Goal: Task Accomplishment & Management: Complete application form

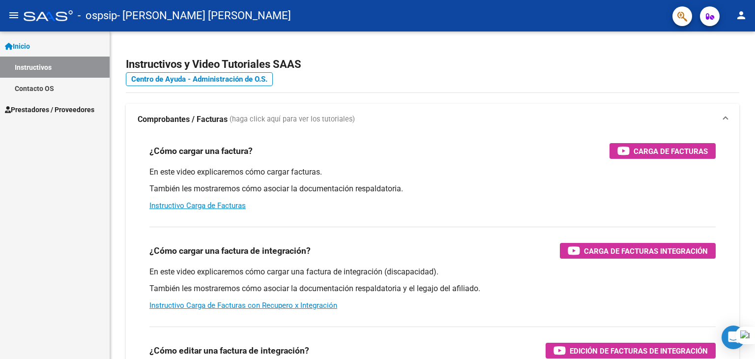
click at [80, 111] on span "Prestadores / Proveedores" at bounding box center [49, 109] width 89 height 11
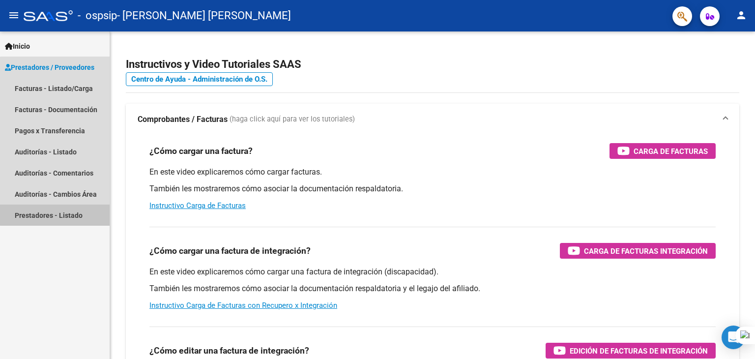
click at [74, 213] on link "Prestadores - Listado" at bounding box center [55, 214] width 110 height 21
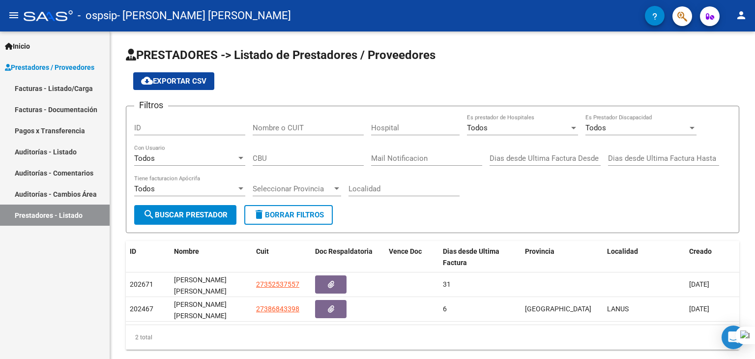
click at [30, 46] on span "Inicio" at bounding box center [17, 46] width 25 height 11
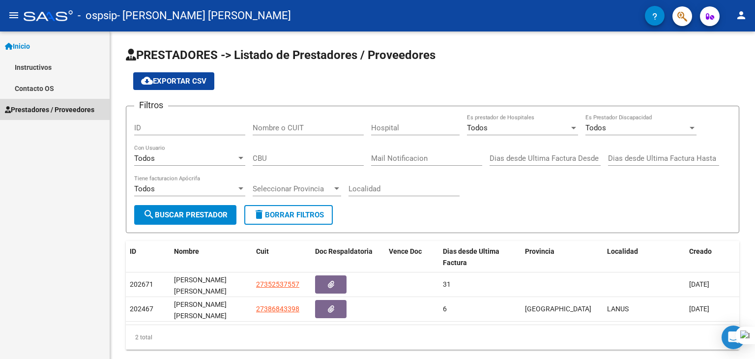
click at [61, 110] on span "Prestadores / Proveedores" at bounding box center [49, 109] width 89 height 11
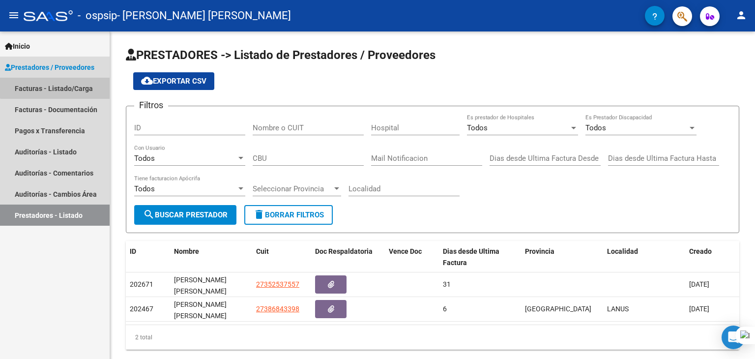
click at [77, 81] on link "Facturas - Listado/Carga" at bounding box center [55, 88] width 110 height 21
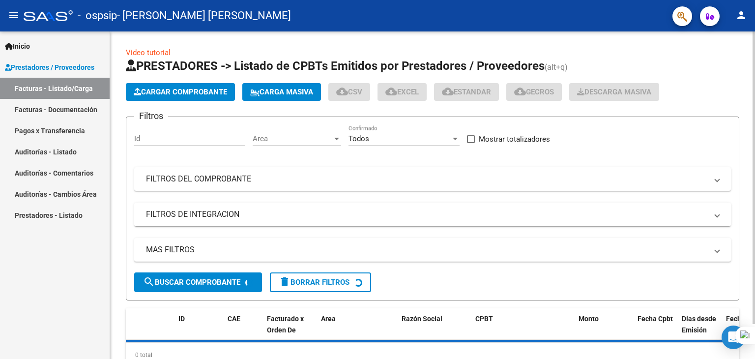
click at [164, 85] on button "Cargar Comprobante" at bounding box center [180, 92] width 109 height 18
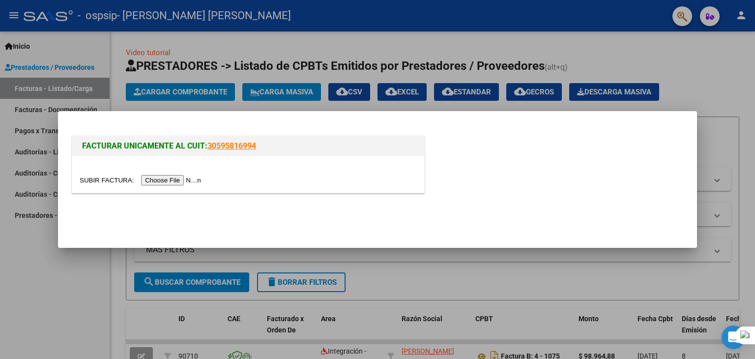
click at [198, 185] on input "file" at bounding box center [142, 180] width 124 height 10
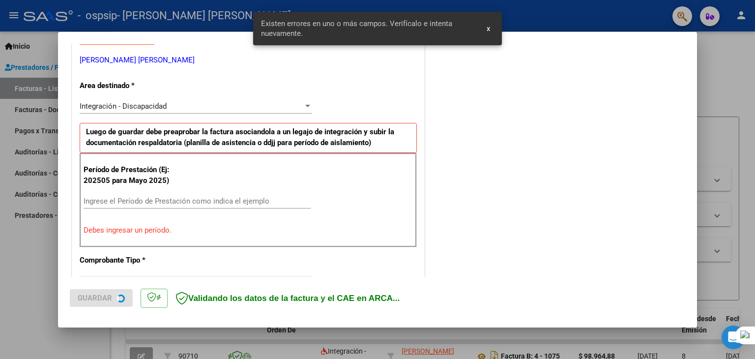
scroll to position [206, 0]
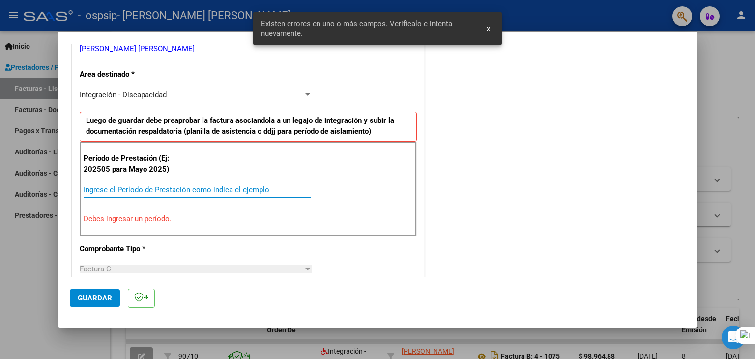
click at [251, 191] on input "Ingrese el Período de Prestación como indica el ejemplo" at bounding box center [197, 189] width 227 height 9
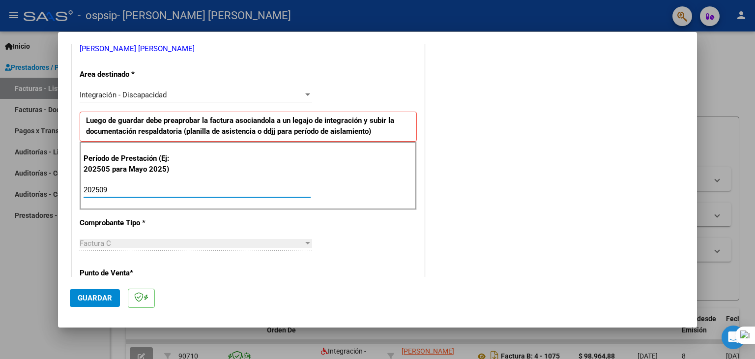
type input "202509"
click at [347, 181] on div "Período de Prestación (Ej: 202505 para Mayo 2025) 202509 Ingrese el Período de …" at bounding box center [248, 176] width 337 height 69
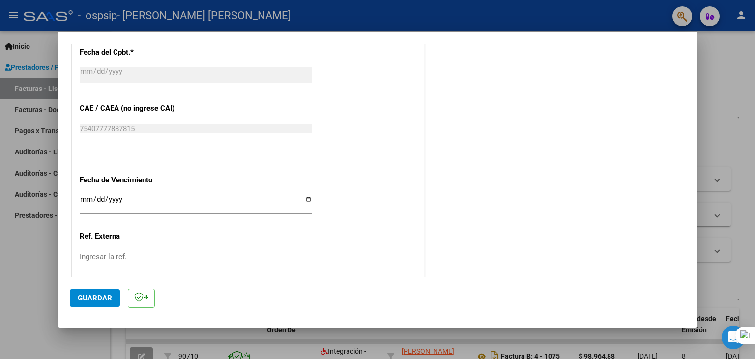
scroll to position [599, 0]
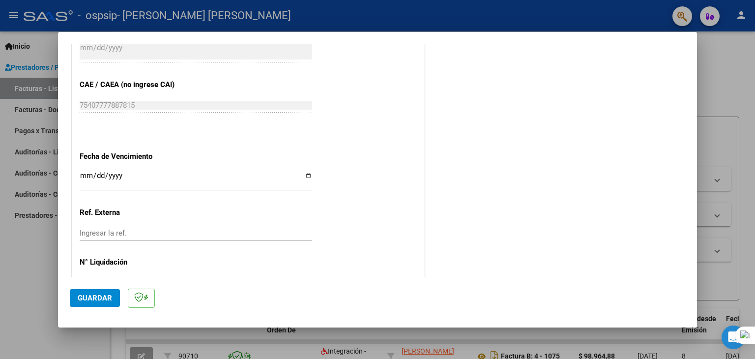
click at [183, 179] on input "Ingresar la fecha" at bounding box center [196, 179] width 232 height 16
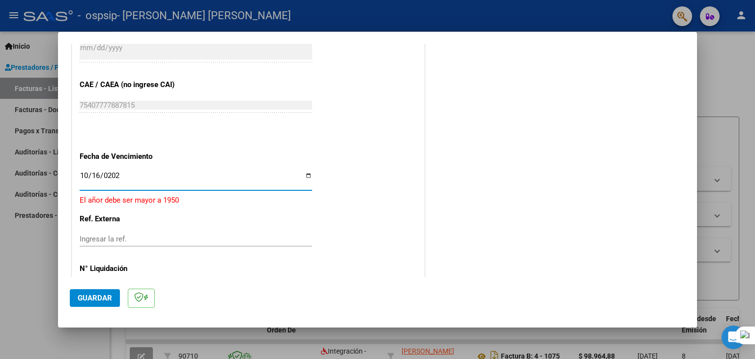
type input "[DATE]"
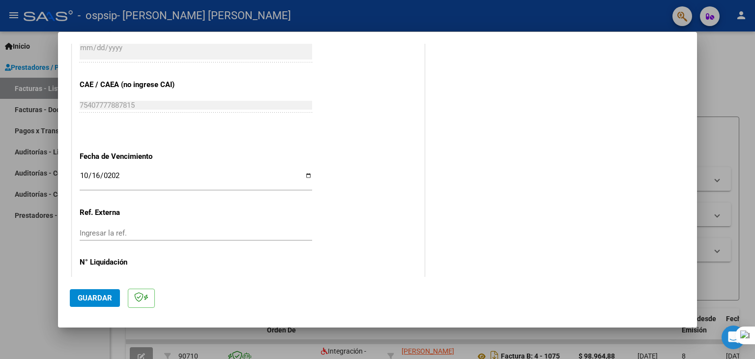
click at [184, 289] on mat-dialog-actions "Guardar" at bounding box center [377, 296] width 615 height 39
click at [84, 299] on span "Guardar" at bounding box center [95, 297] width 34 height 9
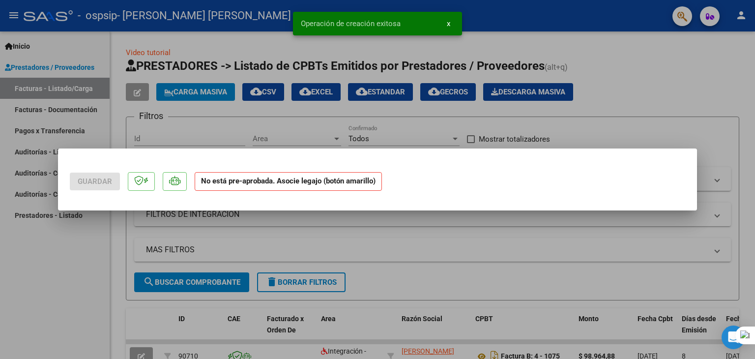
scroll to position [0, 0]
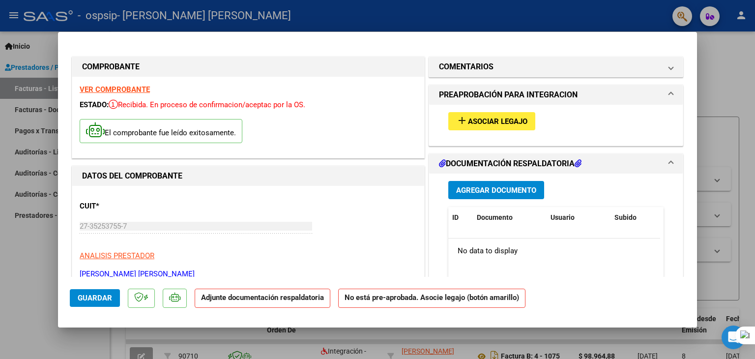
click at [476, 134] on div "add Asociar Legajo" at bounding box center [556, 121] width 230 height 33
click at [477, 121] on span "Asociar Legajo" at bounding box center [497, 121] width 59 height 9
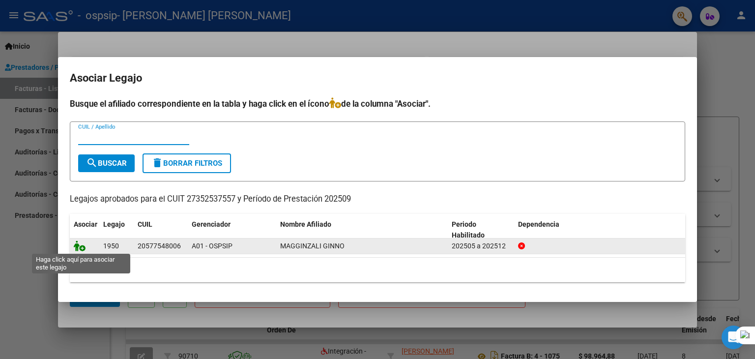
click at [84, 243] on icon at bounding box center [80, 245] width 12 height 11
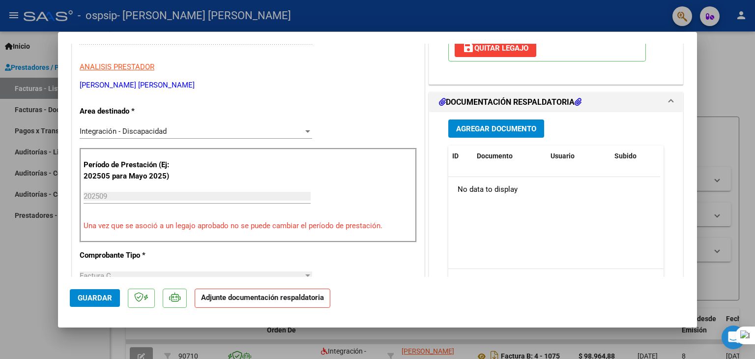
scroll to position [197, 0]
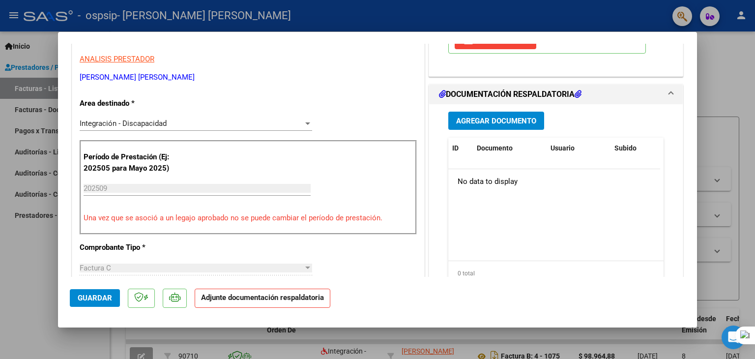
click at [503, 114] on button "Agregar Documento" at bounding box center [496, 121] width 96 height 18
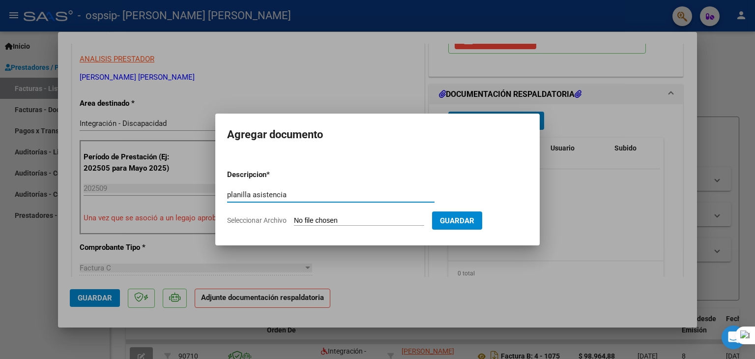
type input "planilla asistencia"
click at [275, 225] on form "Descripcion * planilla asistencia Escriba aquí una descripcion Seleccionar Arch…" at bounding box center [377, 198] width 301 height 72
click at [274, 221] on span "Seleccionar Archivo" at bounding box center [256, 220] width 59 height 8
click at [294, 221] on input "Seleccionar Archivo" at bounding box center [359, 220] width 130 height 9
type input "C:\fakepath\Magginzali Gino To sep .pdf"
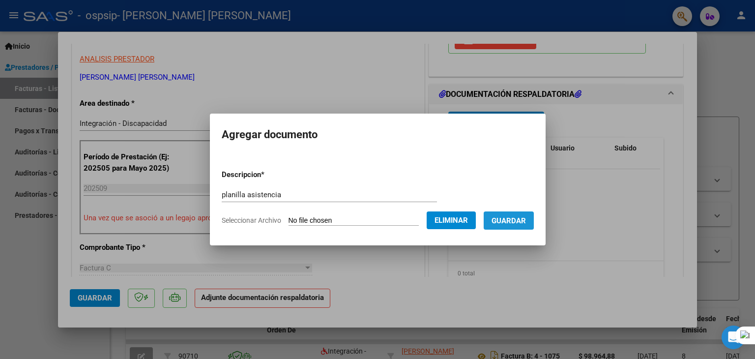
click at [518, 226] on button "Guardar" at bounding box center [508, 220] width 50 height 18
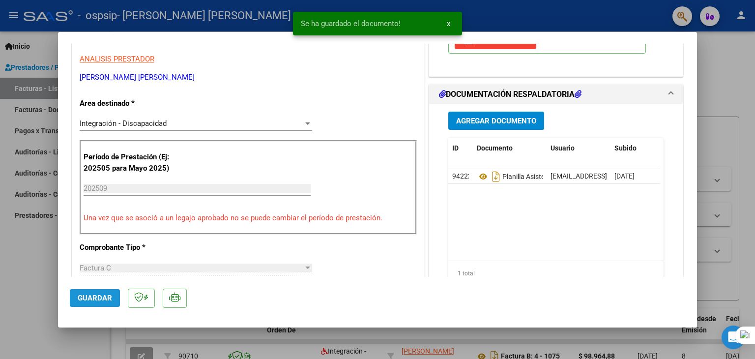
click at [78, 292] on button "Guardar" at bounding box center [95, 298] width 50 height 18
click at [56, 290] on div at bounding box center [377, 179] width 755 height 359
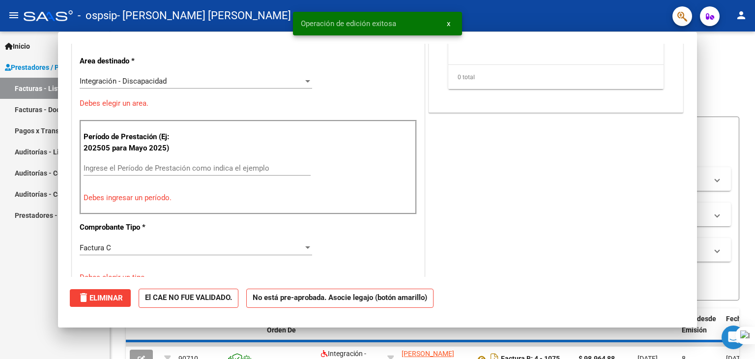
scroll to position [0, 0]
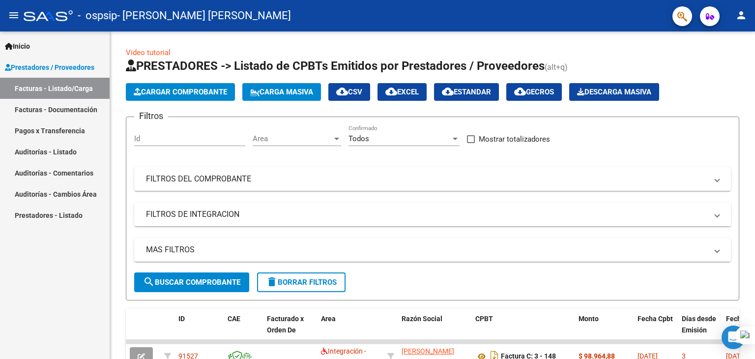
click at [745, 13] on mat-icon "person" at bounding box center [741, 15] width 12 height 12
click at [719, 61] on button "exit_to_app Salir" at bounding box center [721, 65] width 60 height 24
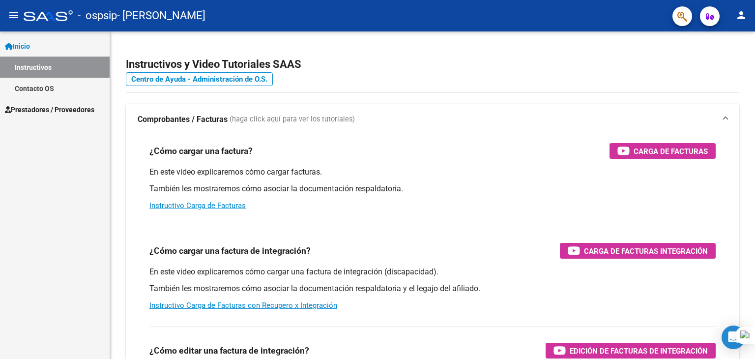
click at [74, 116] on link "Prestadores / Proveedores" at bounding box center [55, 109] width 110 height 21
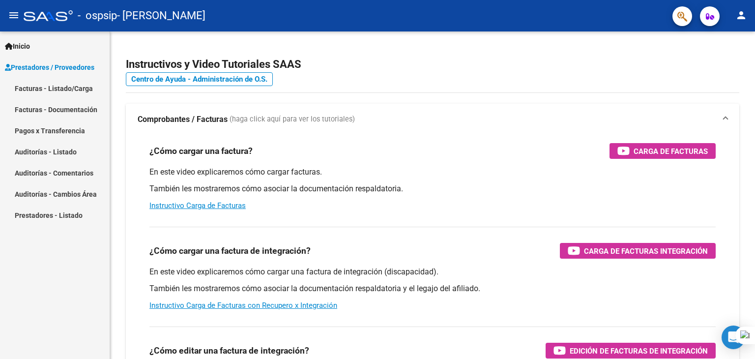
click at [66, 214] on link "Prestadores - Listado" at bounding box center [55, 214] width 110 height 21
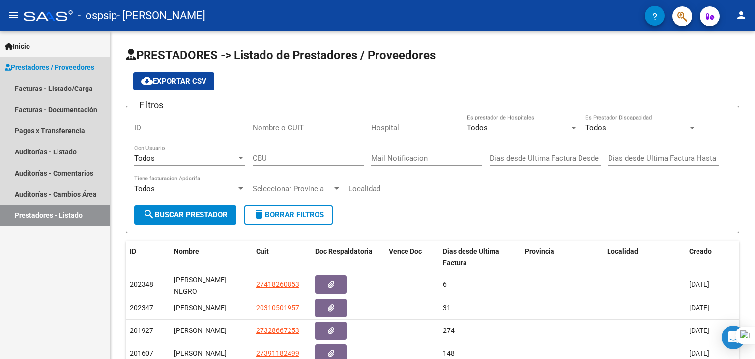
click at [50, 64] on span "Prestadores / Proveedores" at bounding box center [49, 67] width 89 height 11
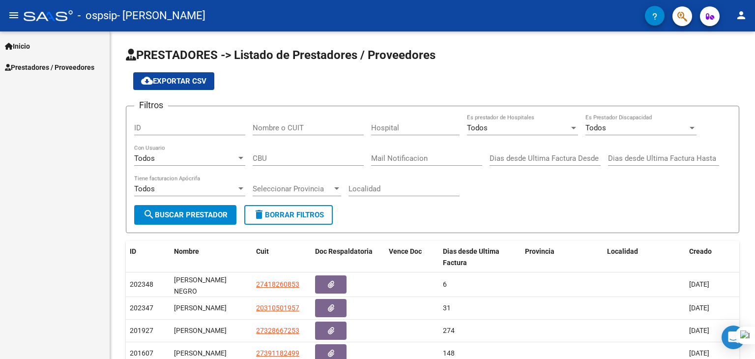
click at [61, 50] on link "Inicio" at bounding box center [55, 45] width 110 height 21
click at [46, 139] on div "Inicio Instructivos Contacto OS Prestadores / Proveedores Facturas - Listado/Ca…" at bounding box center [55, 194] width 110 height 327
click at [67, 100] on link "Prestadores / Proveedores" at bounding box center [55, 109] width 110 height 21
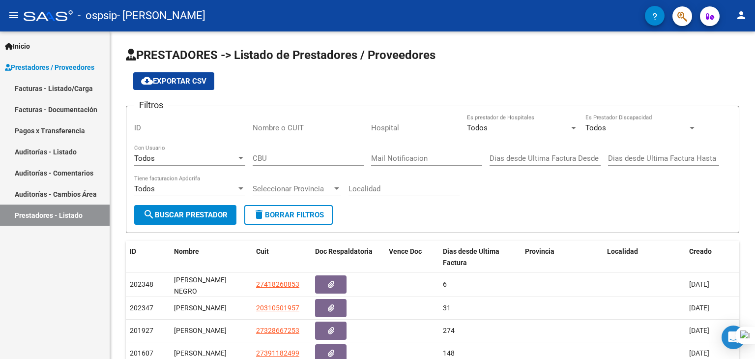
click at [71, 81] on link "Facturas - Listado/Carga" at bounding box center [55, 88] width 110 height 21
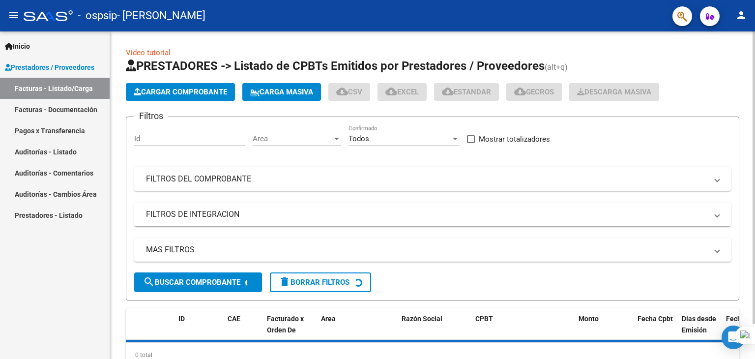
click at [163, 94] on span "Cargar Comprobante" at bounding box center [180, 91] width 93 height 9
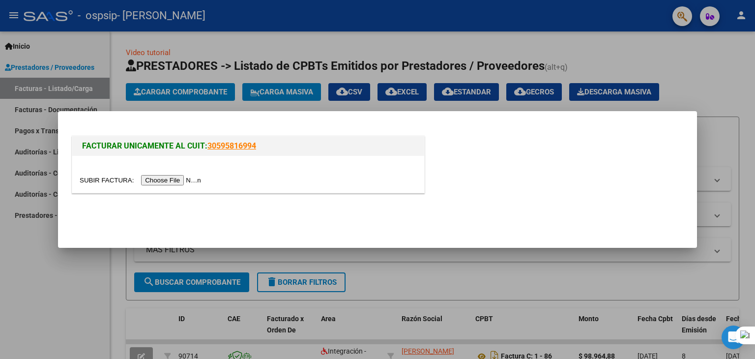
click at [158, 177] on input "file" at bounding box center [142, 180] width 124 height 10
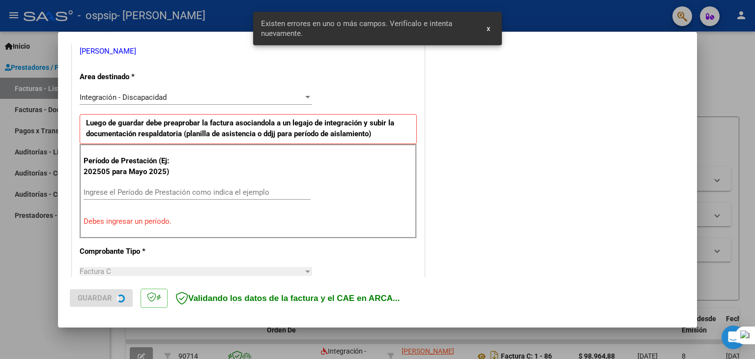
scroll to position [206, 0]
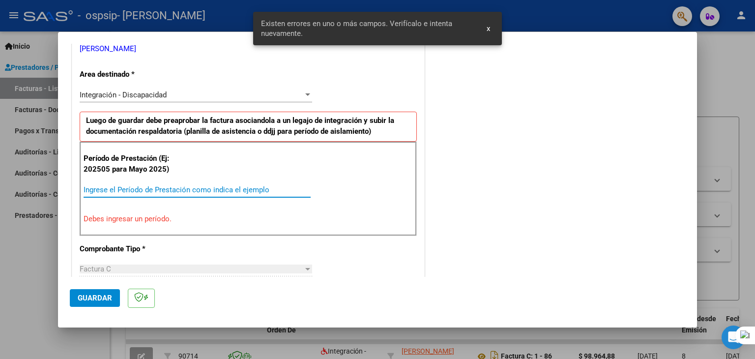
click at [161, 191] on input "Ingrese el Período de Prestación como indica el ejemplo" at bounding box center [197, 189] width 227 height 9
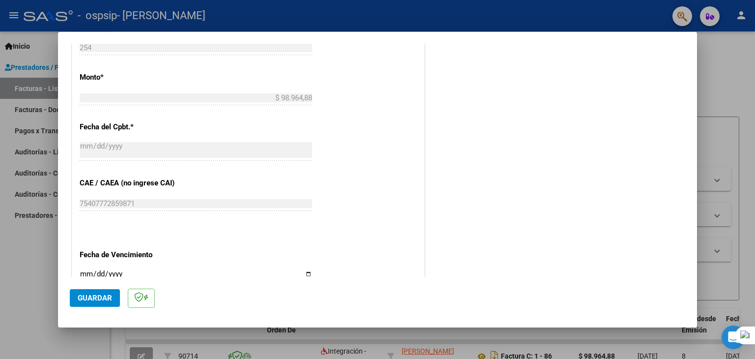
scroll to position [599, 0]
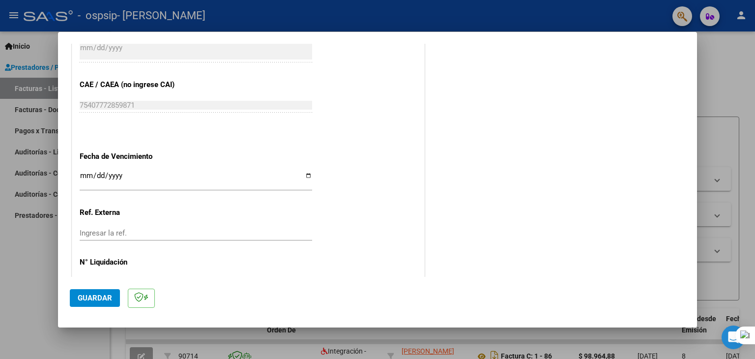
type input "202509"
click at [154, 178] on input "Ingresar la fecha" at bounding box center [196, 179] width 232 height 16
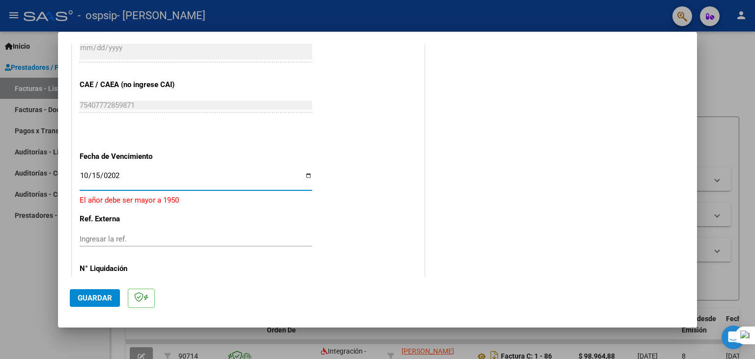
type input "2025-10-15"
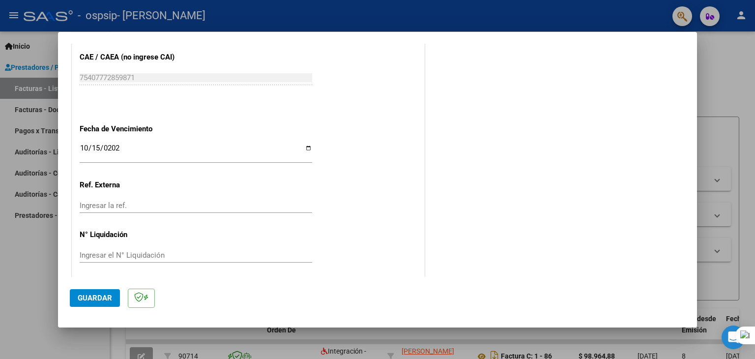
scroll to position [630, 0]
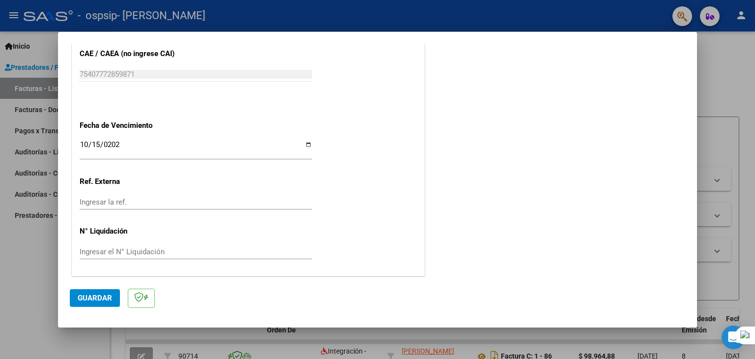
click at [99, 297] on span "Guardar" at bounding box center [95, 297] width 34 height 9
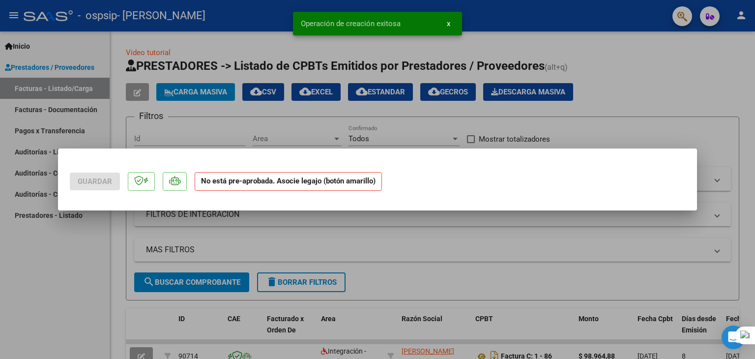
scroll to position [0, 0]
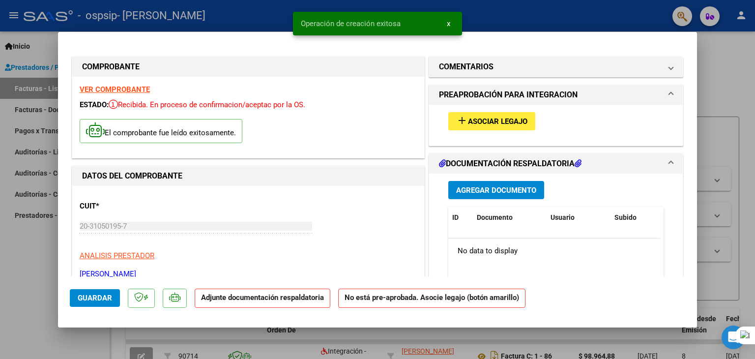
click at [473, 126] on button "add Asociar Legajo" at bounding box center [491, 121] width 87 height 18
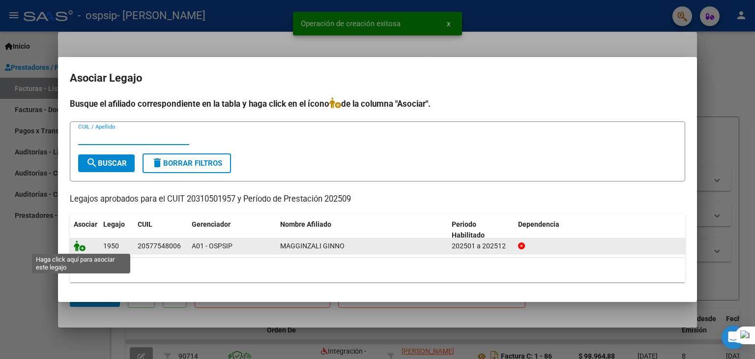
click at [83, 248] on icon at bounding box center [80, 245] width 12 height 11
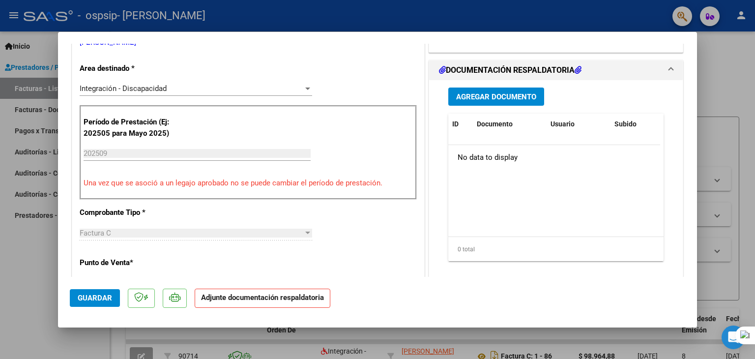
scroll to position [147, 0]
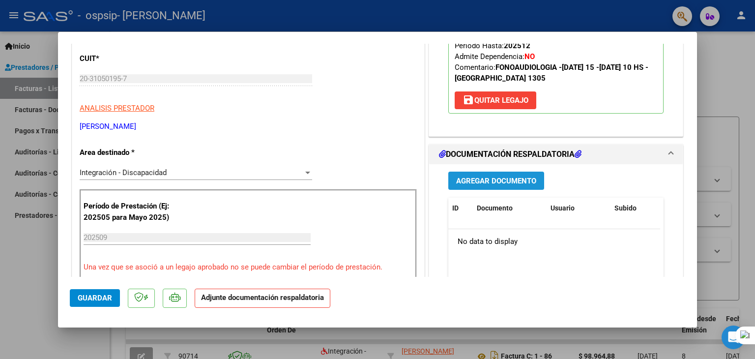
click at [500, 182] on span "Agregar Documento" at bounding box center [496, 180] width 80 height 9
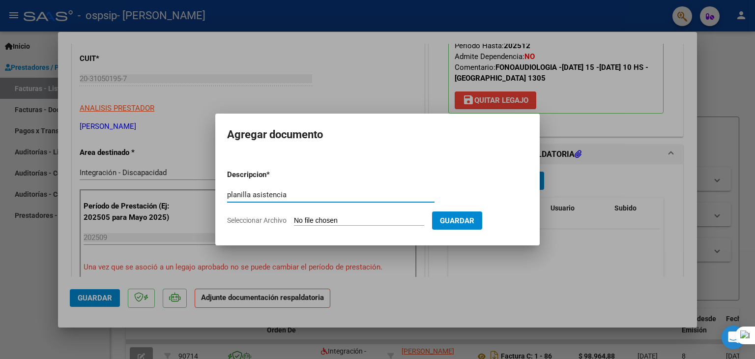
type input "planilla asistencia"
click at [285, 223] on span "Seleccionar Archivo" at bounding box center [256, 220] width 59 height 8
click at [294, 223] on input "Seleccionar Archivo" at bounding box center [359, 220] width 130 height 9
type input "C:\fakepath\Asistencia Magginzali FONO Septiembre .pdf"
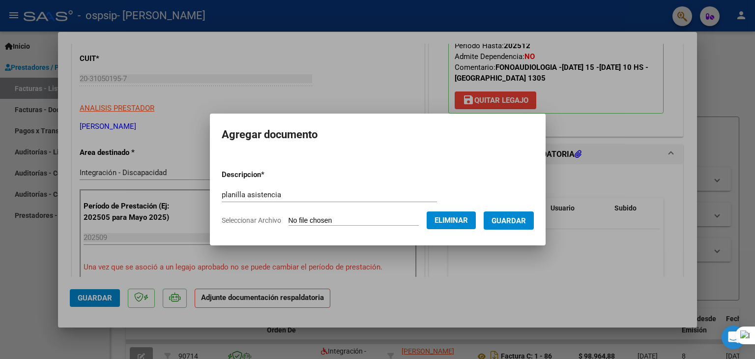
click at [509, 222] on span "Guardar" at bounding box center [508, 220] width 34 height 9
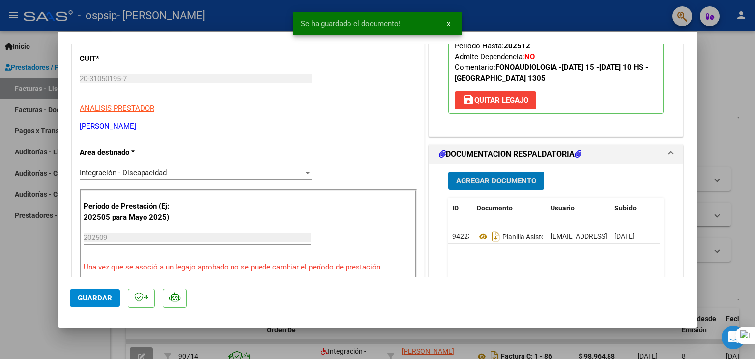
click at [95, 301] on span "Guardar" at bounding box center [95, 297] width 34 height 9
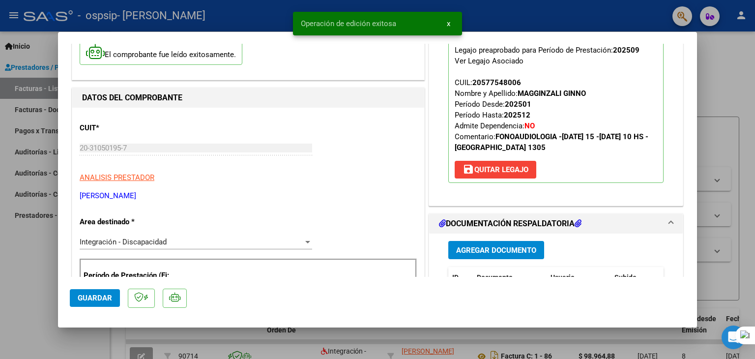
scroll to position [0, 0]
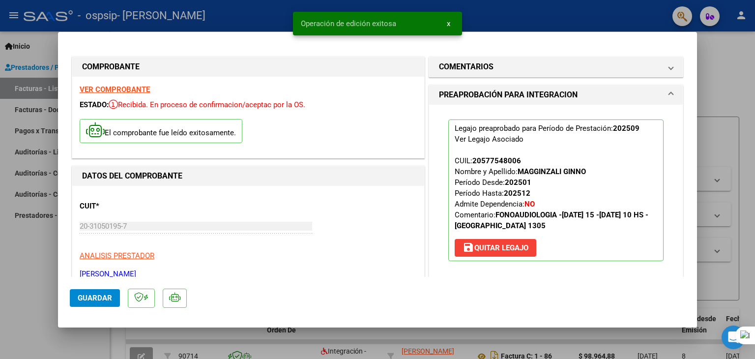
click at [720, 135] on div at bounding box center [377, 179] width 755 height 359
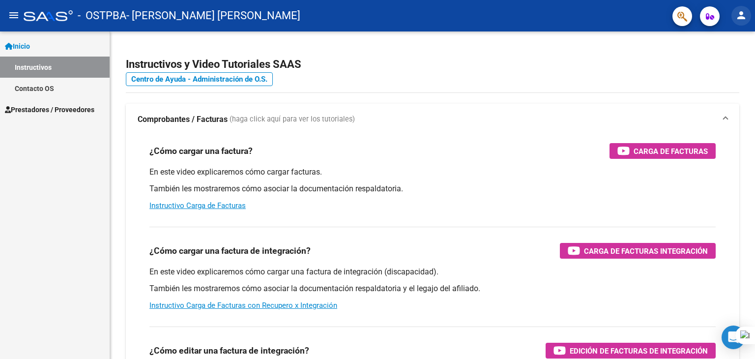
click at [747, 11] on button "person" at bounding box center [741, 16] width 20 height 20
click at [735, 61] on button "exit_to_app Salir" at bounding box center [721, 65] width 60 height 24
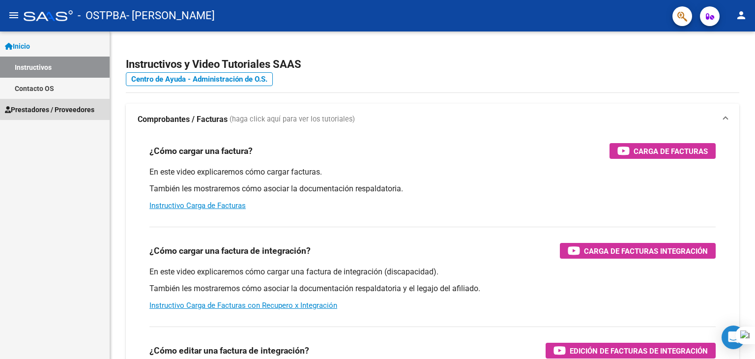
click at [94, 109] on span "Prestadores / Proveedores" at bounding box center [49, 109] width 89 height 11
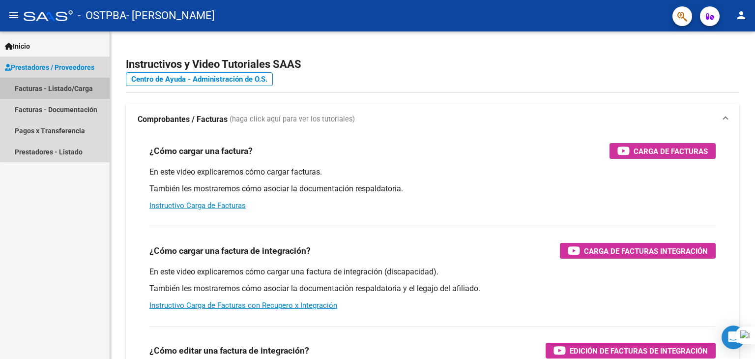
click at [84, 84] on link "Facturas - Listado/Carga" at bounding box center [55, 88] width 110 height 21
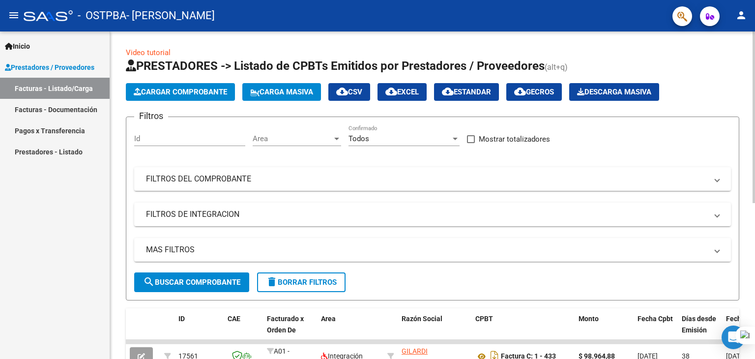
click at [189, 96] on button "Cargar Comprobante" at bounding box center [180, 92] width 109 height 18
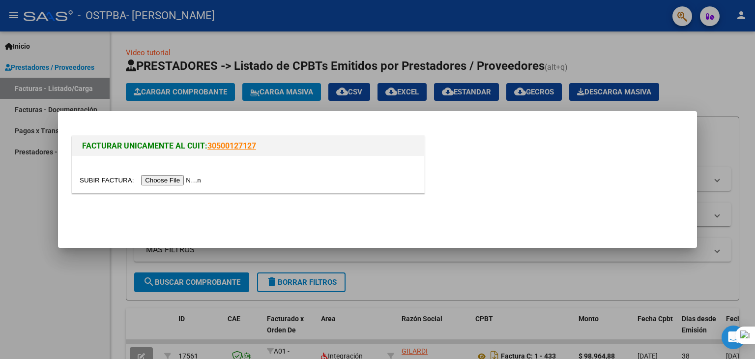
click at [175, 180] on input "file" at bounding box center [142, 180] width 124 height 10
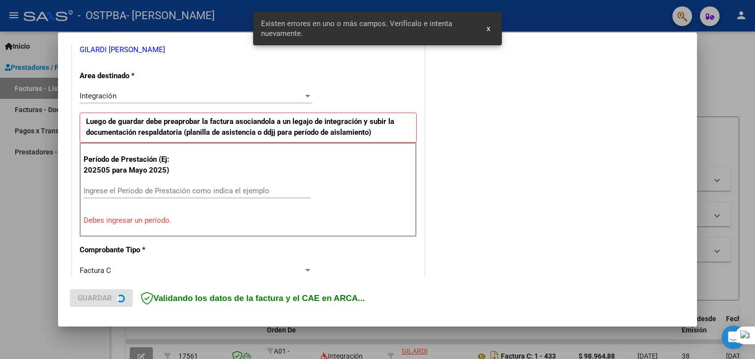
scroll to position [206, 0]
click at [178, 189] on input "Ingrese el Período de Prestación como indica el ejemplo" at bounding box center [197, 190] width 227 height 9
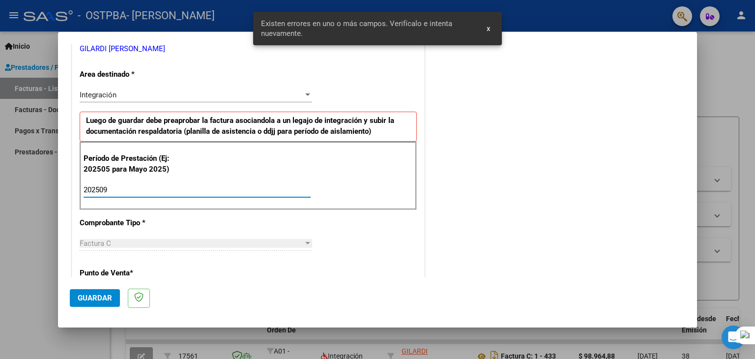
type input "202509"
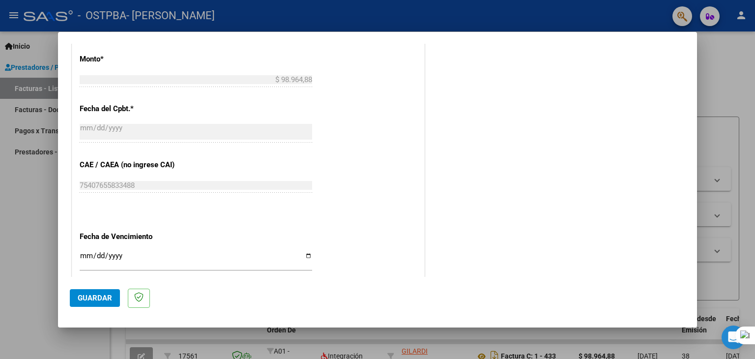
scroll to position [568, 0]
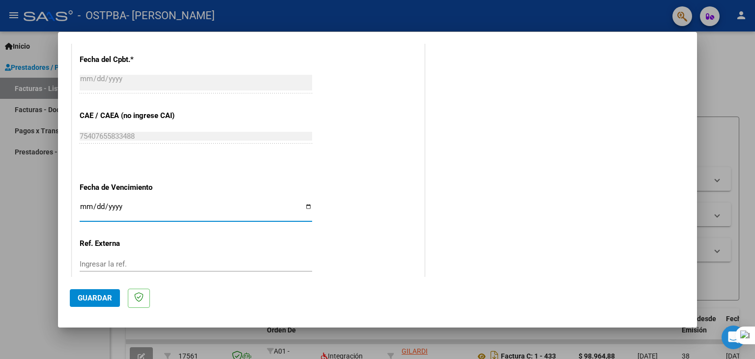
click at [213, 202] on input "Ingresar la fecha" at bounding box center [196, 210] width 232 height 16
type input "2025-10-11"
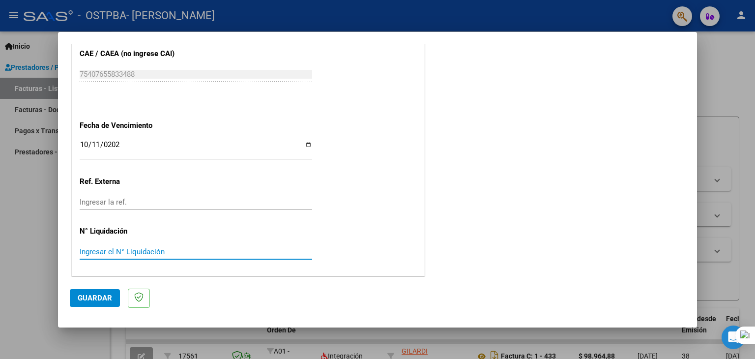
click at [109, 293] on span "Guardar" at bounding box center [95, 297] width 34 height 9
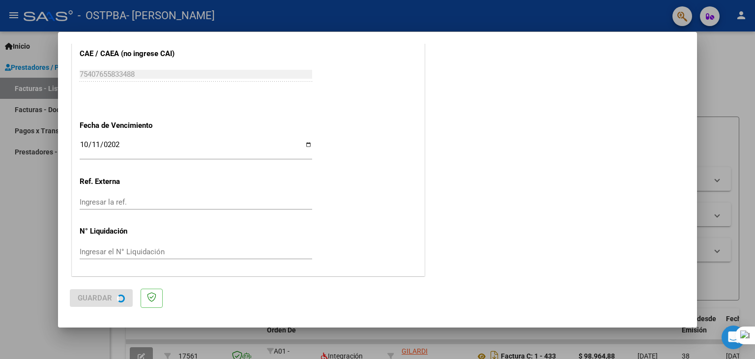
scroll to position [0, 0]
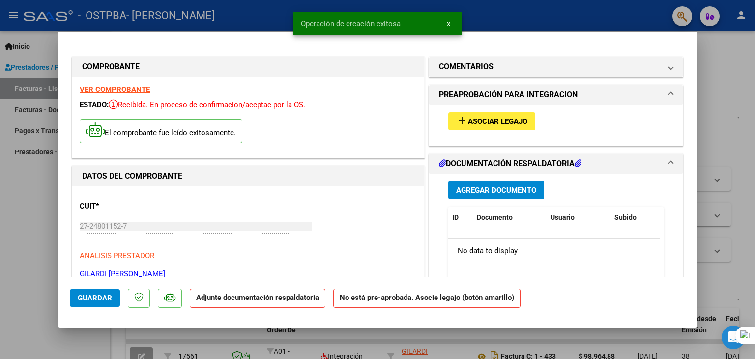
click at [512, 122] on span "Asociar Legajo" at bounding box center [497, 121] width 59 height 9
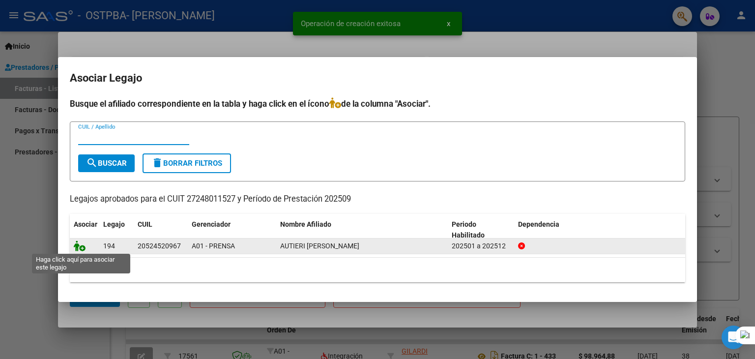
click at [81, 248] on icon at bounding box center [80, 245] width 12 height 11
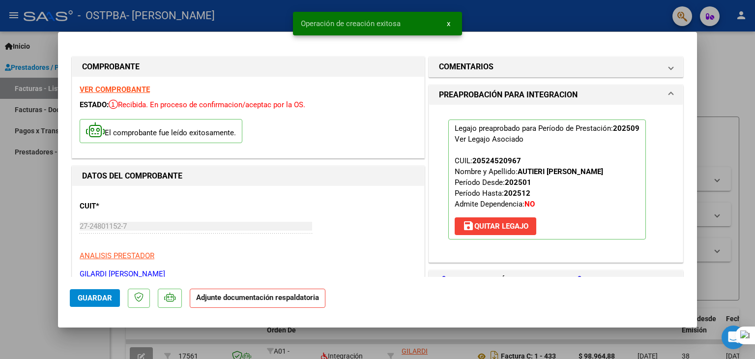
scroll to position [197, 0]
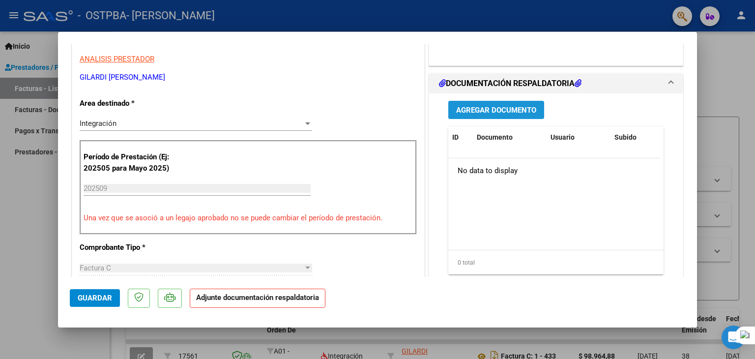
click at [507, 108] on span "Agregar Documento" at bounding box center [496, 110] width 80 height 9
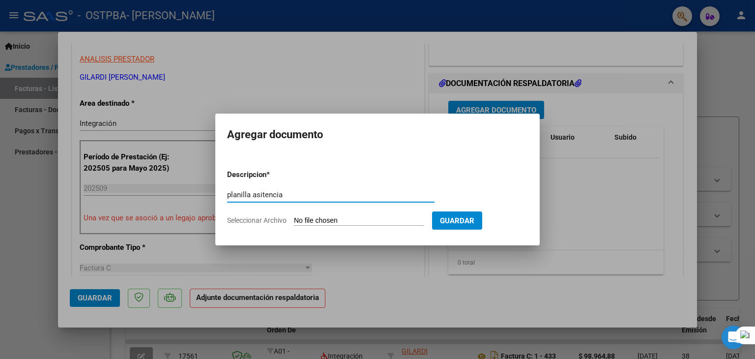
click at [260, 194] on input "planilla asitencia" at bounding box center [330, 194] width 207 height 9
type input "planilla asistencia"
click at [232, 213] on form "Descripcion * planilla asistencia Escriba aquí una descripcion Seleccionar Arch…" at bounding box center [377, 198] width 301 height 72
click at [235, 225] on form "Descripcion * planilla asistencia Escriba aquí una descripcion Seleccionar Arch…" at bounding box center [377, 198] width 301 height 72
click at [234, 222] on span "Seleccionar Archivo" at bounding box center [256, 220] width 59 height 8
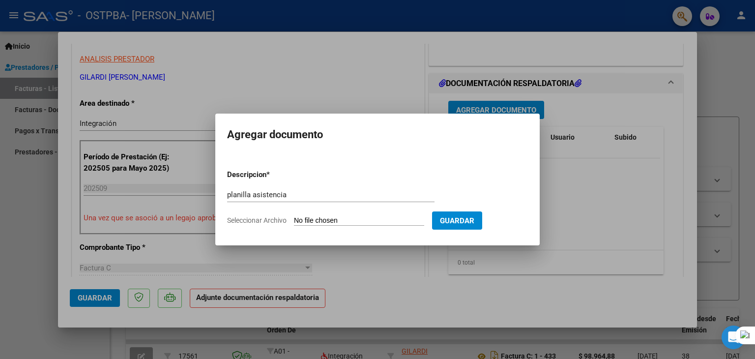
click at [294, 222] on input "Seleccionar Archivo" at bounding box center [359, 220] width 130 height 9
type input "C:\fakepath\Autieri german psp sep.pdf"
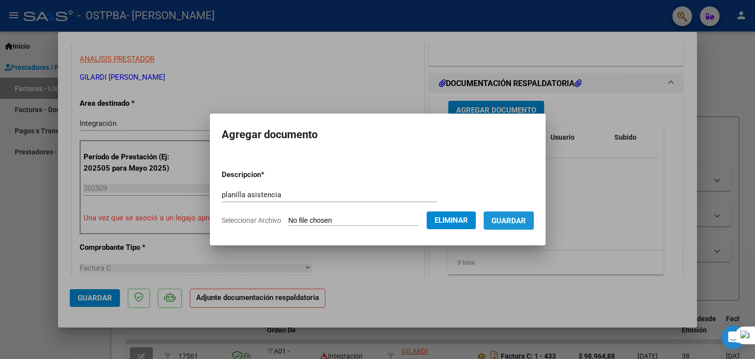
click at [526, 225] on span "Guardar" at bounding box center [508, 220] width 34 height 9
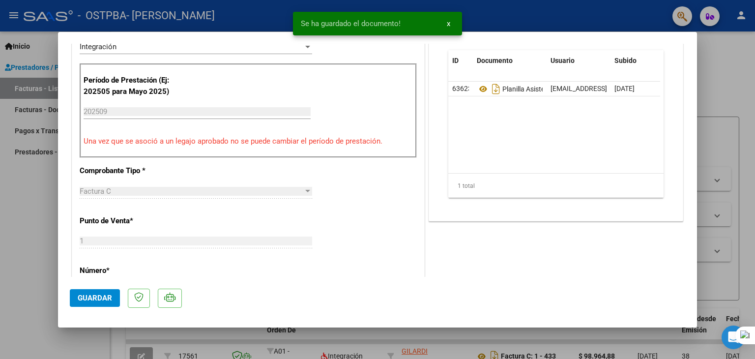
scroll to position [344, 0]
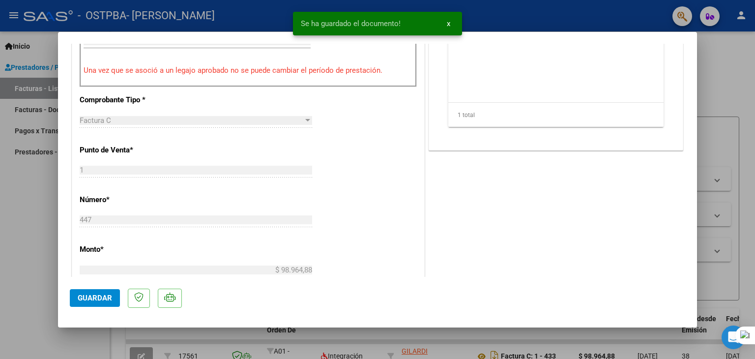
click at [334, 338] on div at bounding box center [377, 179] width 755 height 359
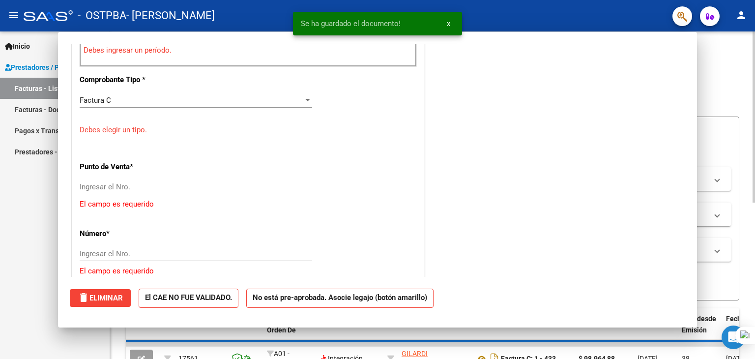
scroll to position [0, 0]
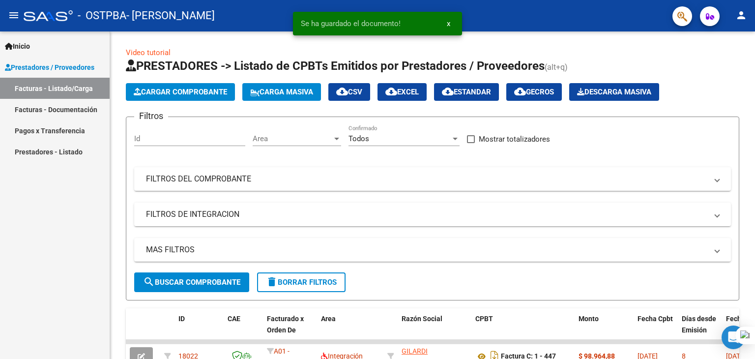
click at [739, 22] on button "person" at bounding box center [741, 16] width 20 height 20
click at [735, 68] on button "exit_to_app Salir" at bounding box center [721, 65] width 60 height 24
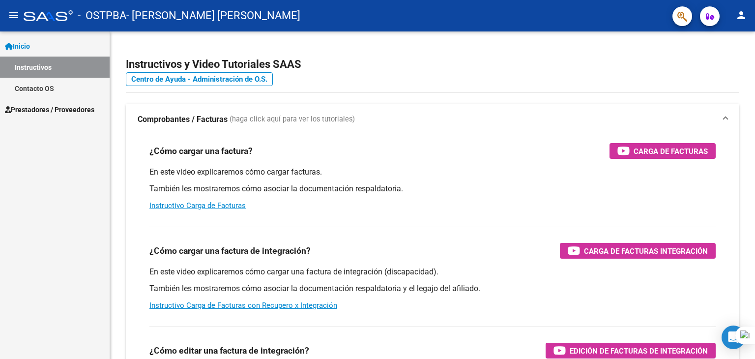
click at [70, 105] on span "Prestadores / Proveedores" at bounding box center [49, 109] width 89 height 11
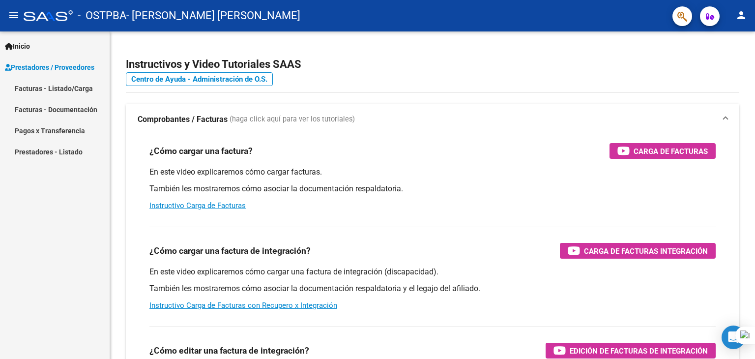
click at [69, 87] on link "Facturas - Listado/Carga" at bounding box center [55, 88] width 110 height 21
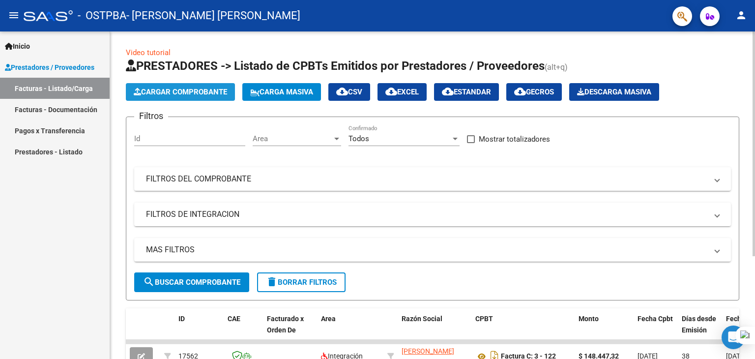
click at [150, 87] on span "Cargar Comprobante" at bounding box center [180, 91] width 93 height 9
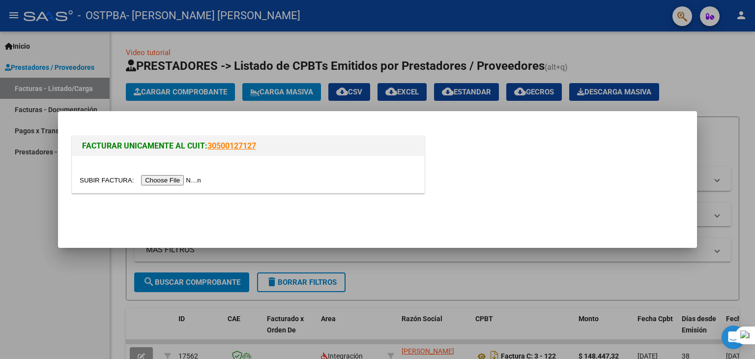
click at [156, 179] on input "file" at bounding box center [142, 180] width 124 height 10
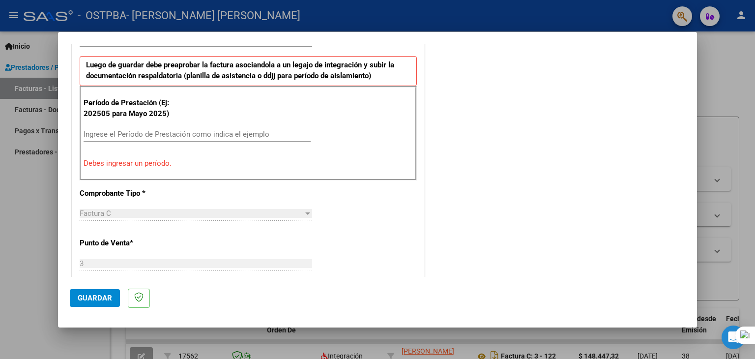
scroll to position [263, 0]
click at [234, 138] on div "Ingrese el Período de Prestación como indica el ejemplo" at bounding box center [197, 133] width 227 height 15
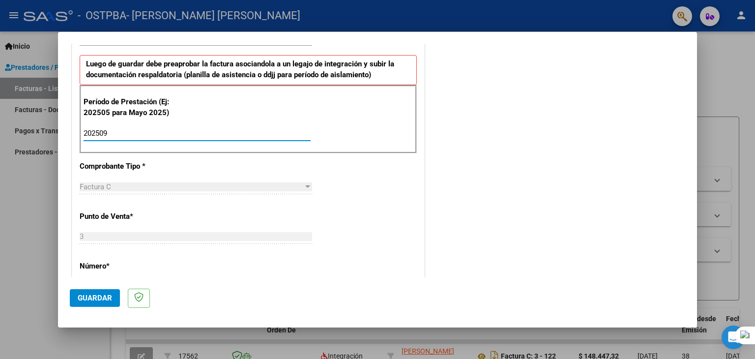
type input "202509"
click at [347, 161] on div "CUIT * 27-35253755-7 Ingresar CUIT ANALISIS PRESTADOR [PERSON_NAME] [PERSON_NAM…" at bounding box center [248, 273] width 352 height 739
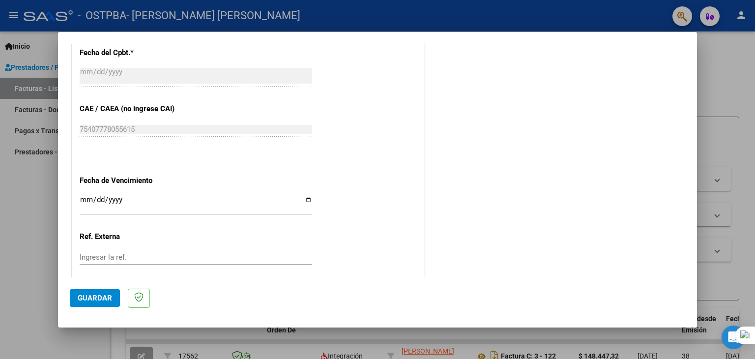
scroll to position [590, 0]
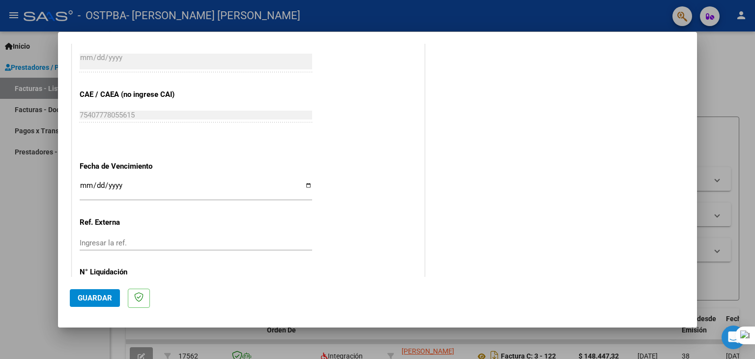
click at [186, 179] on div "Ingresar la fecha" at bounding box center [196, 189] width 232 height 21
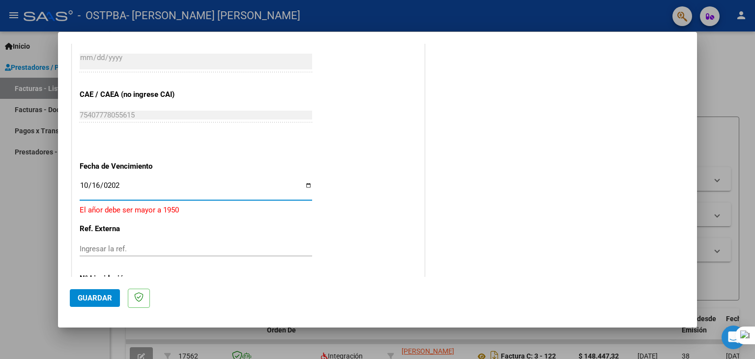
type input "[DATE]"
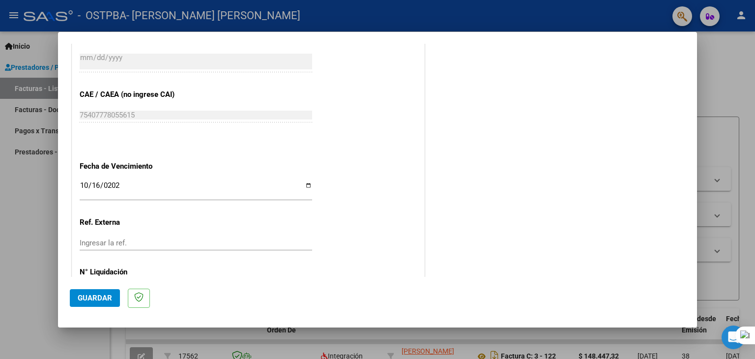
scroll to position [630, 0]
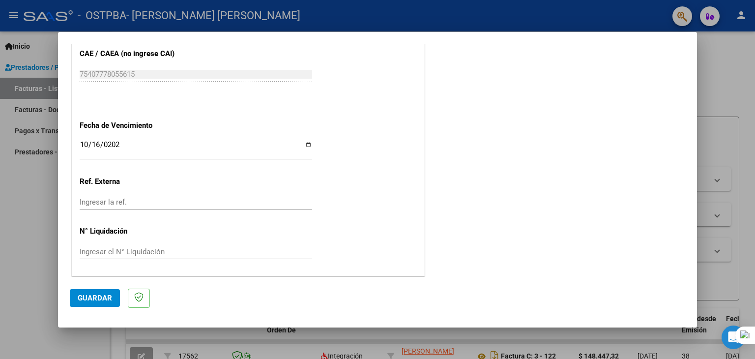
click at [77, 299] on button "Guardar" at bounding box center [95, 298] width 50 height 18
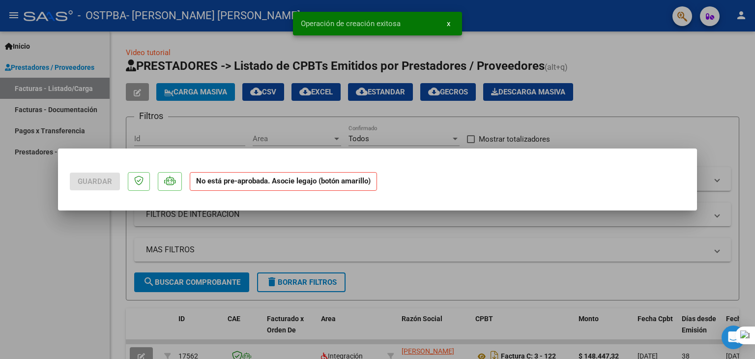
scroll to position [0, 0]
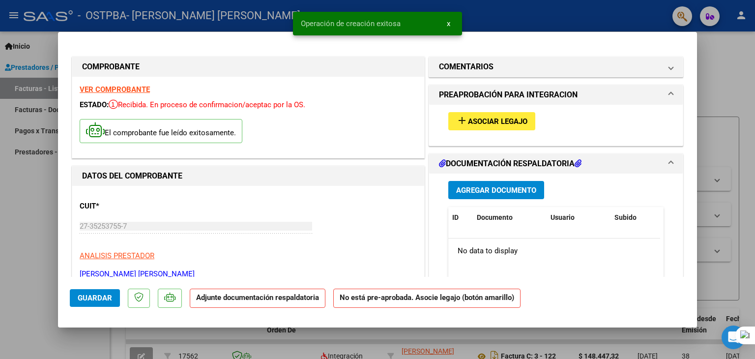
click at [477, 123] on span "Asociar Legajo" at bounding box center [497, 121] width 59 height 9
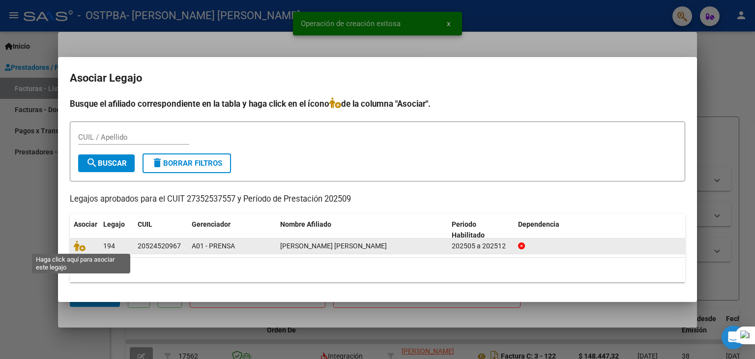
click at [85, 244] on span at bounding box center [81, 246] width 15 height 8
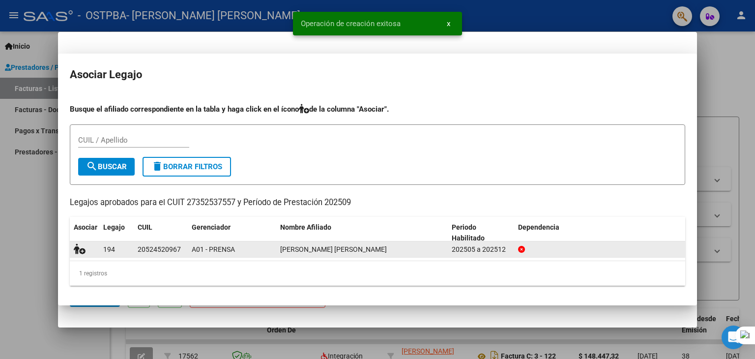
click at [83, 246] on icon at bounding box center [80, 248] width 12 height 11
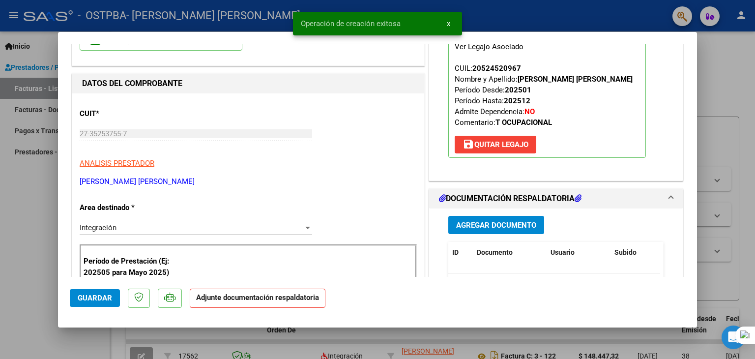
scroll to position [98, 0]
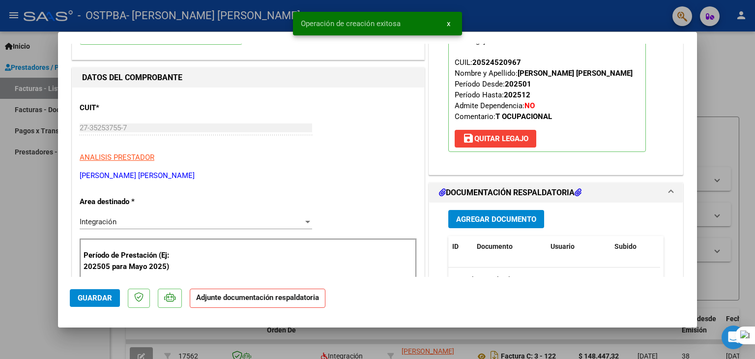
click at [479, 216] on span "Agregar Documento" at bounding box center [496, 219] width 80 height 9
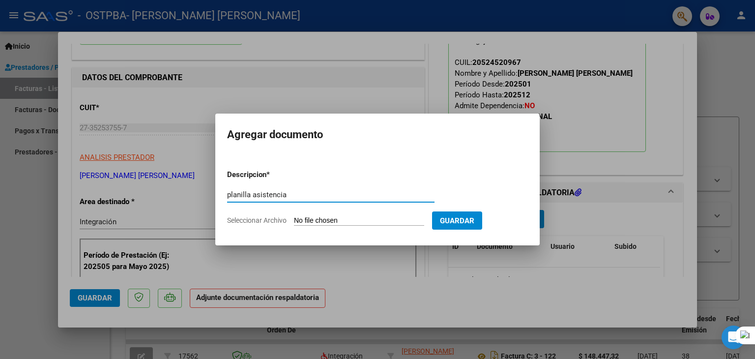
type input "planilla asistencia"
click at [257, 220] on span "Seleccionar Archivo" at bounding box center [256, 220] width 59 height 8
click at [294, 220] on input "Seleccionar Archivo" at bounding box center [359, 220] width 130 height 9
type input "C:\fakepath\[PERSON_NAME] TO sep.pdf"
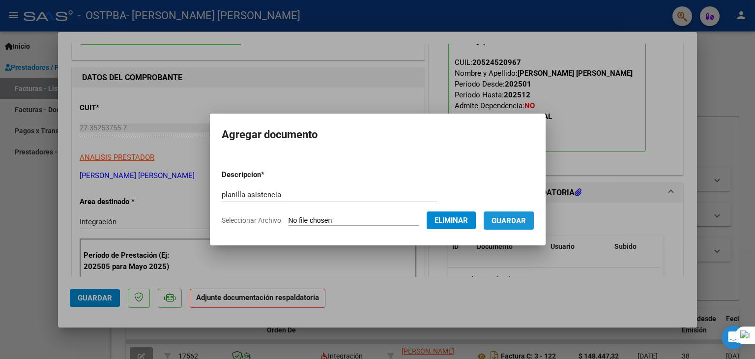
click at [505, 227] on button "Guardar" at bounding box center [508, 220] width 50 height 18
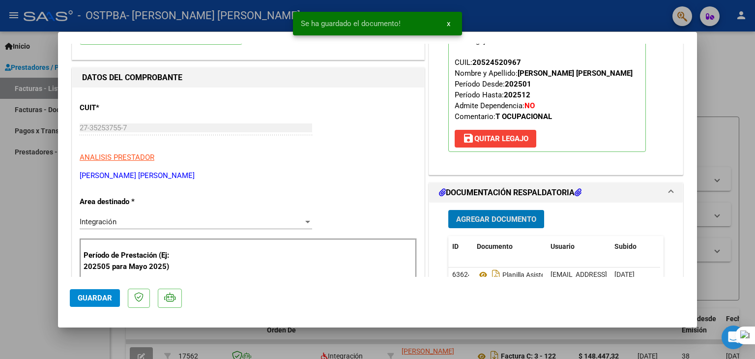
click at [23, 267] on div at bounding box center [377, 179] width 755 height 359
type input "$ 0,00"
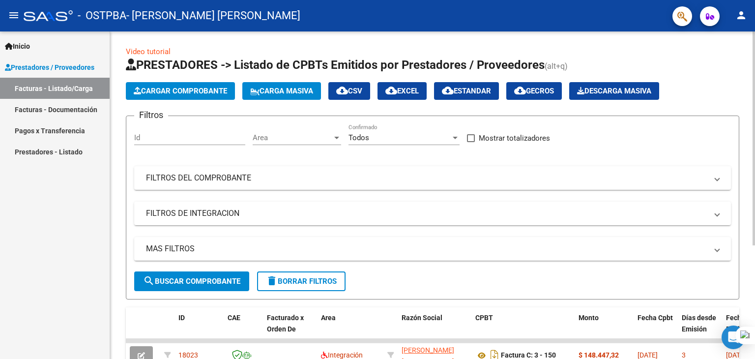
scroll to position [0, 0]
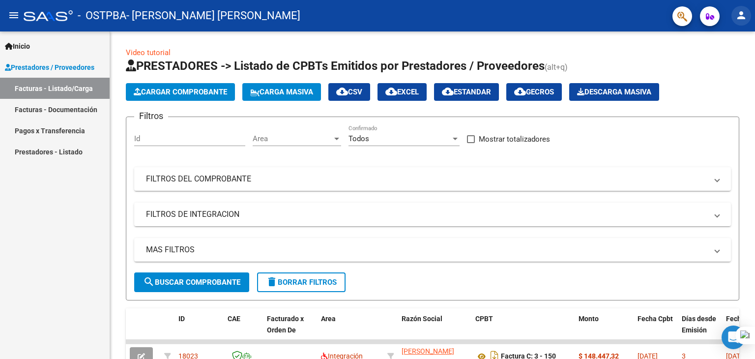
click at [733, 18] on button "person" at bounding box center [741, 16] width 20 height 20
click at [741, 21] on div at bounding box center [377, 179] width 755 height 359
click at [745, 11] on mat-icon "person" at bounding box center [741, 15] width 12 height 12
click at [709, 69] on button "exit_to_app Salir" at bounding box center [721, 65] width 60 height 24
